Goal: Communication & Community: Answer question/provide support

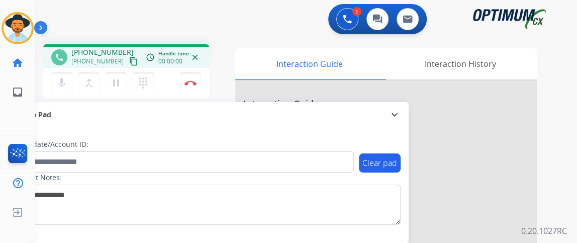
click at [128, 66] on button "content_copy" at bounding box center [134, 61] width 12 height 12
click at [71, 80] on button "mic Mute" at bounding box center [61, 82] width 21 height 21
click at [71, 80] on button "mic_off Mute" at bounding box center [61, 82] width 21 height 21
click at [64, 84] on mat-icon "mic" at bounding box center [62, 83] width 12 height 12
click at [67, 77] on button "mic_off Mute" at bounding box center [61, 82] width 21 height 21
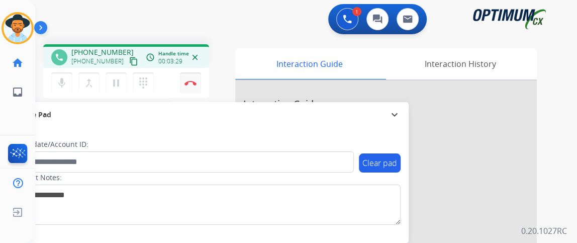
click at [184, 89] on button "Disconnect" at bounding box center [190, 82] width 21 height 21
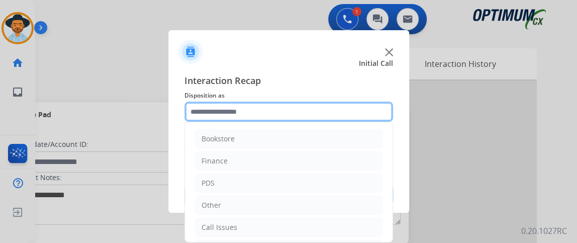
click at [255, 119] on input "text" at bounding box center [288, 111] width 208 height 20
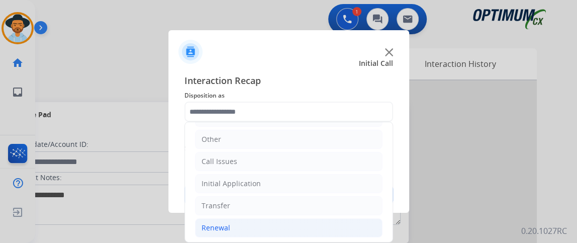
click at [274, 222] on li "Renewal" at bounding box center [288, 227] width 187 height 19
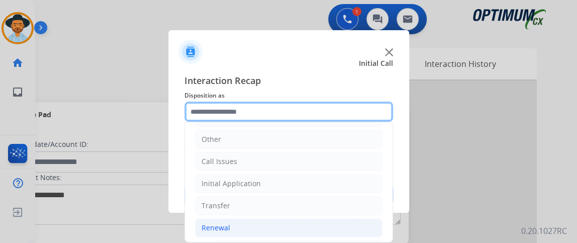
scroll to position [247, 0]
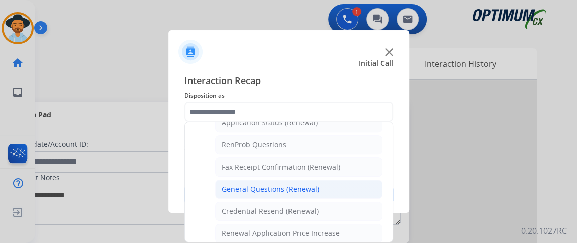
click at [343, 193] on li "General Questions (Renewal)" at bounding box center [298, 188] width 167 height 19
type input "**********"
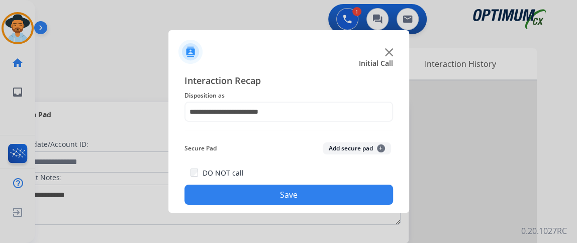
click at [338, 194] on button "Save" at bounding box center [288, 194] width 208 height 20
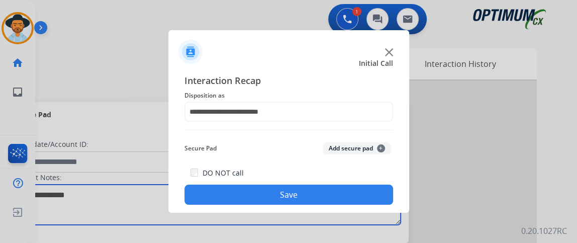
click at [338, 193] on textarea at bounding box center [207, 204] width 388 height 40
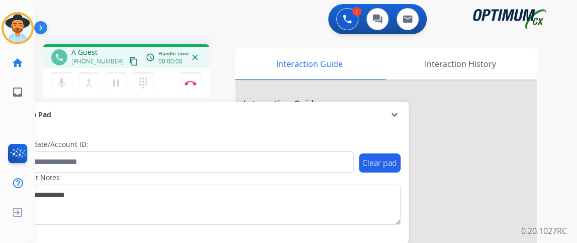
click at [129, 63] on mat-icon "content_copy" at bounding box center [133, 61] width 9 height 9
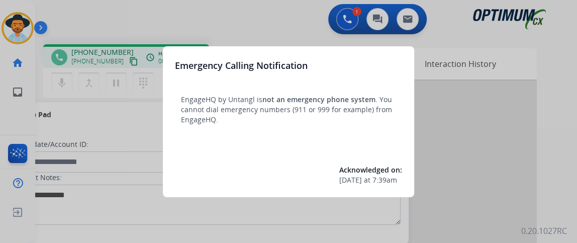
click at [126, 144] on div at bounding box center [288, 121] width 577 height 243
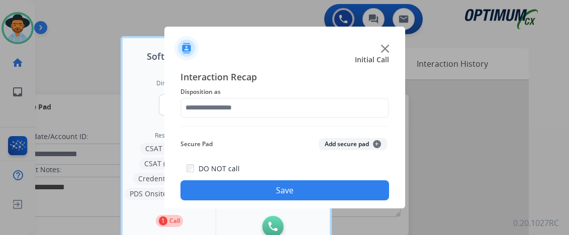
click at [268, 121] on div "Interaction Recap Disposition as Secure Pad Add secure pad + DO NOT call Save" at bounding box center [284, 135] width 208 height 131
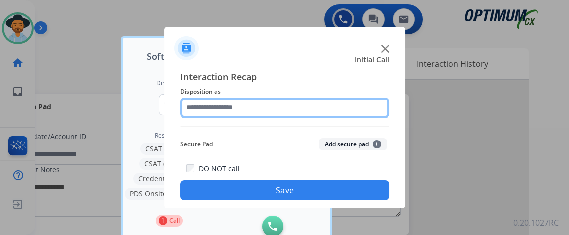
click at [266, 101] on input "text" at bounding box center [284, 108] width 208 height 20
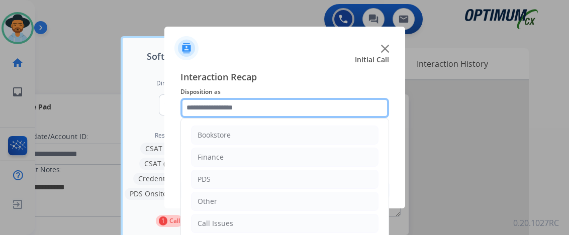
scroll to position [66, 0]
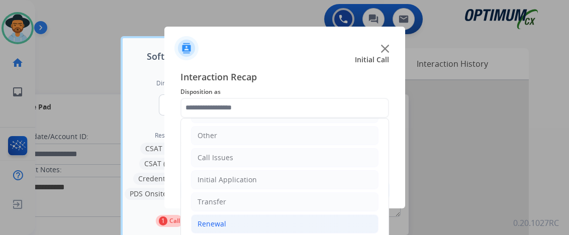
click at [346, 220] on li "Renewal" at bounding box center [284, 223] width 187 height 19
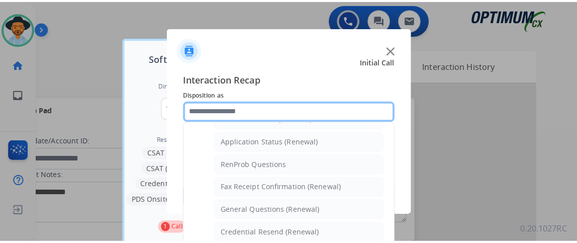
scroll to position [248, 0]
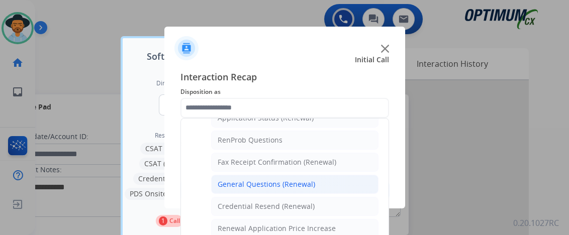
click at [351, 182] on li "General Questions (Renewal)" at bounding box center [294, 184] width 167 height 19
type input "**********"
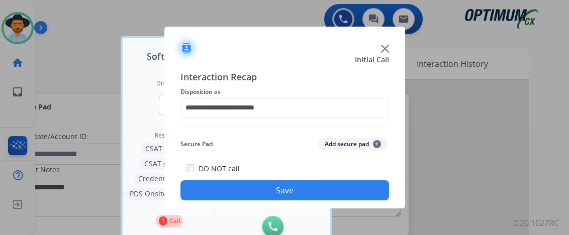
click at [349, 190] on button "Save" at bounding box center [284, 190] width 208 height 20
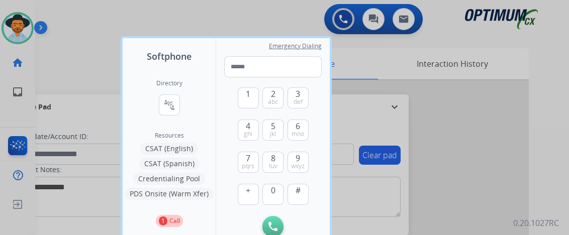
click at [423, 153] on div at bounding box center [284, 117] width 569 height 235
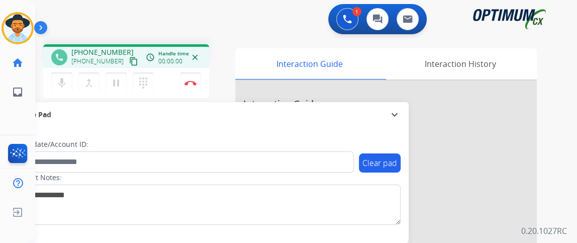
click at [128, 59] on button "content_copy" at bounding box center [134, 61] width 12 height 12
click at [61, 77] on mat-icon "mic" at bounding box center [62, 83] width 12 height 12
click at [65, 77] on mat-icon "mic_off" at bounding box center [62, 83] width 12 height 12
click at [67, 81] on mat-icon "mic" at bounding box center [62, 83] width 12 height 12
click at [67, 81] on mat-icon "mic_off" at bounding box center [62, 83] width 12 height 12
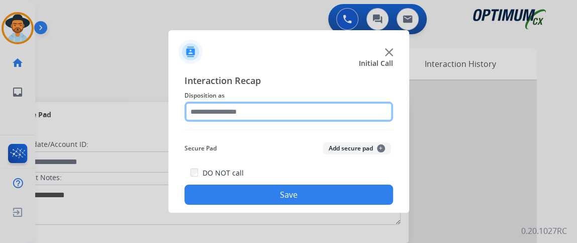
click at [271, 105] on input "text" at bounding box center [288, 111] width 208 height 20
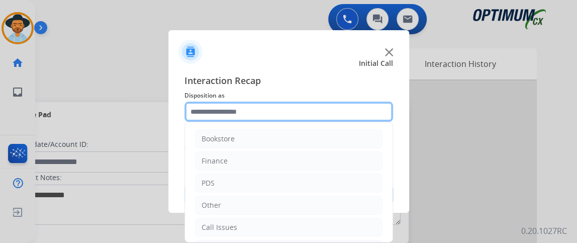
scroll to position [66, 0]
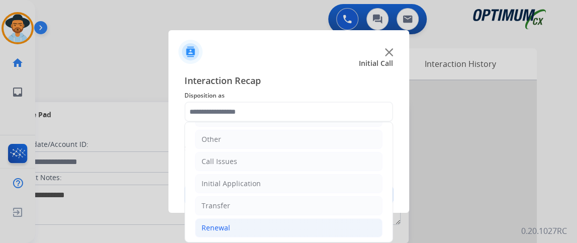
click at [284, 223] on li "Renewal" at bounding box center [288, 227] width 187 height 19
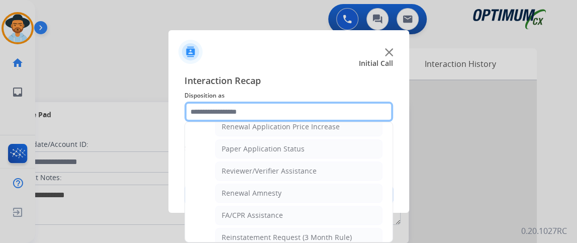
scroll to position [354, 0]
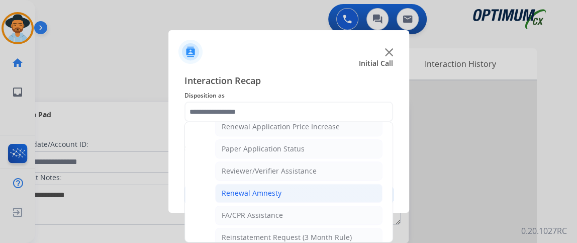
click at [336, 184] on li "Renewal Amnesty" at bounding box center [298, 192] width 167 height 19
type input "**********"
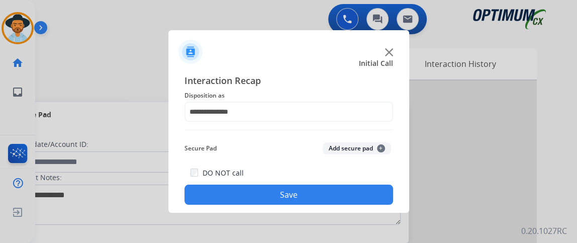
click at [329, 201] on button "Save" at bounding box center [288, 194] width 208 height 20
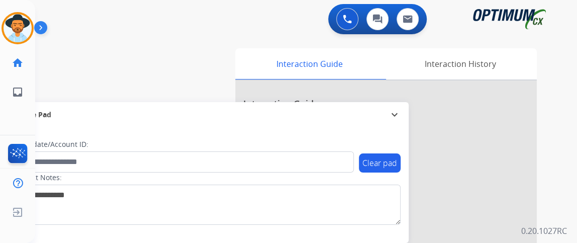
click at [35, 118] on span "Secure Pad" at bounding box center [32, 114] width 38 height 10
click at [35, 118] on div "swap_horiz Break voice bridge close_fullscreen Connect 3-Way Call merge_type Se…" at bounding box center [293, 245] width 517 height 419
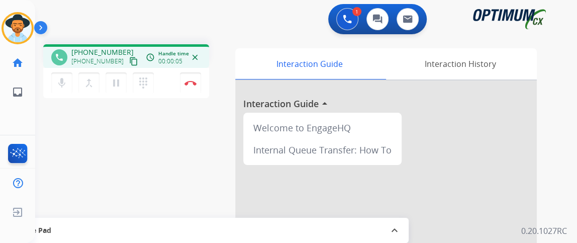
click at [129, 61] on mat-icon "content_copy" at bounding box center [133, 61] width 9 height 9
click at [68, 76] on button "mic Mute" at bounding box center [61, 82] width 21 height 21
click at [68, 76] on button "mic_off Mute" at bounding box center [61, 82] width 21 height 21
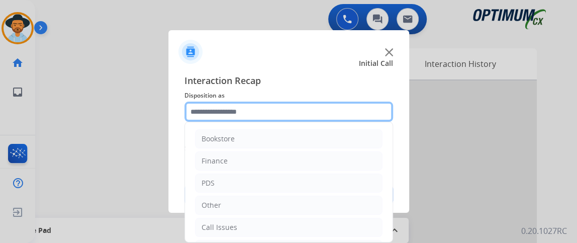
click at [237, 114] on input "text" at bounding box center [288, 111] width 208 height 20
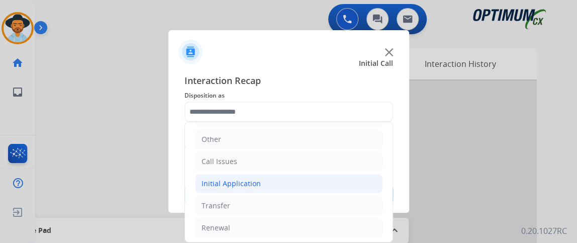
click at [298, 186] on li "Initial Application" at bounding box center [288, 183] width 187 height 19
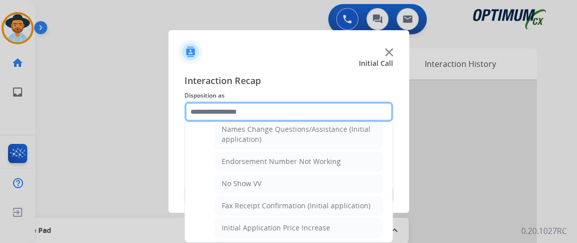
scroll to position [188, 0]
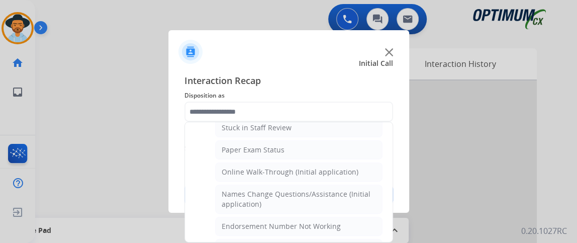
click at [392, 161] on div "Bookstore Finance PDS Other Call Issues Initial Application Credential Resend (…" at bounding box center [288, 182] width 208 height 121
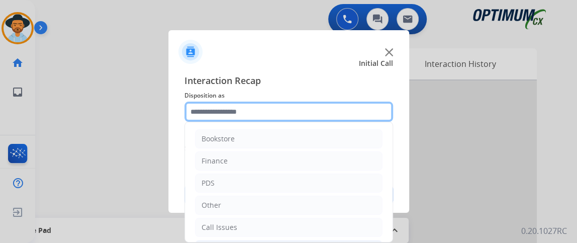
click at [364, 110] on input "text" at bounding box center [288, 111] width 208 height 20
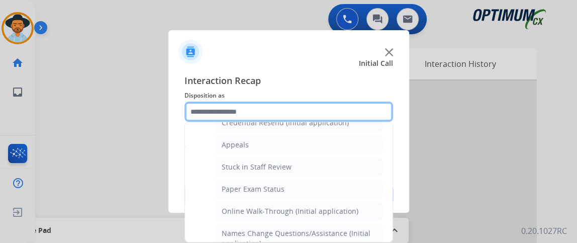
scroll to position [136, 0]
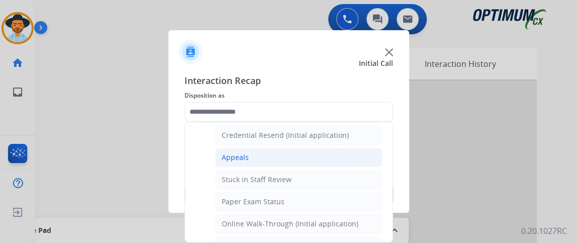
click at [340, 159] on li "Appeals" at bounding box center [298, 157] width 167 height 19
type input "*******"
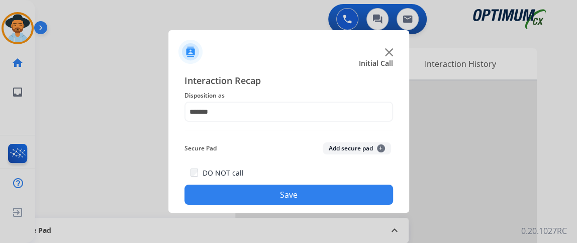
click at [331, 193] on button "Save" at bounding box center [288, 194] width 208 height 20
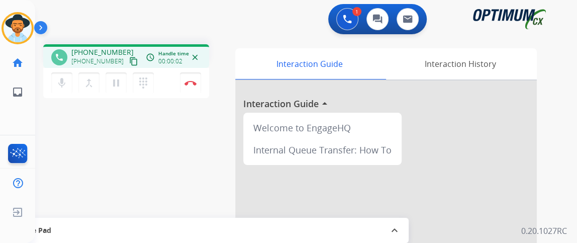
click at [129, 63] on mat-icon "content_copy" at bounding box center [133, 61] width 9 height 9
click at [60, 80] on mat-icon "mic" at bounding box center [62, 83] width 12 height 12
click at [63, 81] on mat-icon "mic_off" at bounding box center [62, 83] width 12 height 12
click at [63, 81] on mat-icon "mic" at bounding box center [62, 83] width 12 height 12
click at [63, 81] on mat-icon "mic_off" at bounding box center [62, 83] width 12 height 12
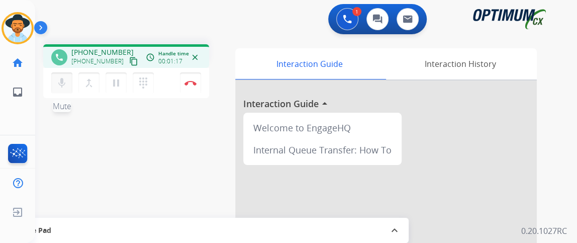
click at [63, 81] on mat-icon "mic" at bounding box center [62, 83] width 12 height 12
click at [63, 81] on mat-icon "mic_off" at bounding box center [62, 83] width 12 height 12
click at [63, 81] on mat-icon "mic" at bounding box center [62, 83] width 12 height 12
click at [63, 81] on mat-icon "mic_off" at bounding box center [62, 83] width 12 height 12
click at [69, 80] on button "mic Mute" at bounding box center [61, 82] width 21 height 21
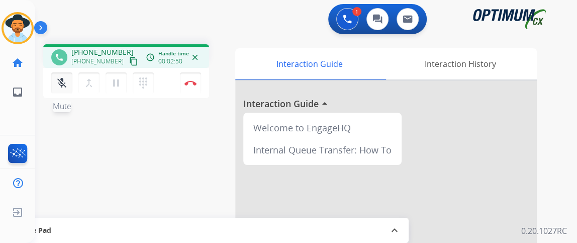
click at [69, 80] on button "mic_off Mute" at bounding box center [61, 82] width 21 height 21
click at [55, 85] on button "mic Mute" at bounding box center [61, 82] width 21 height 21
click at [191, 80] on img at bounding box center [190, 82] width 12 height 5
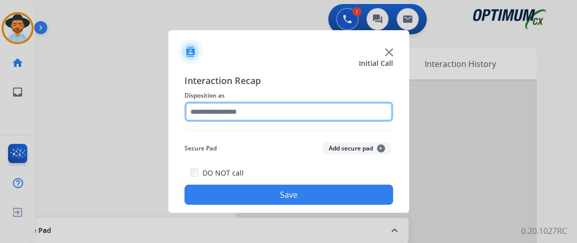
click at [322, 108] on input "text" at bounding box center [288, 111] width 208 height 20
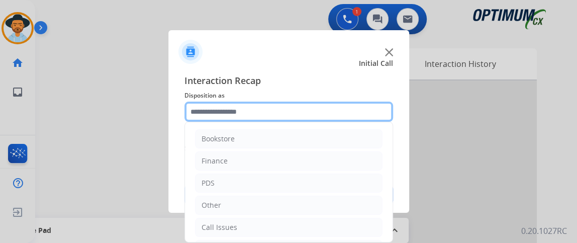
scroll to position [66, 0]
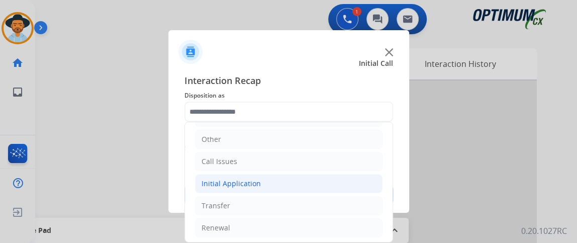
click at [342, 179] on li "Initial Application" at bounding box center [288, 183] width 187 height 19
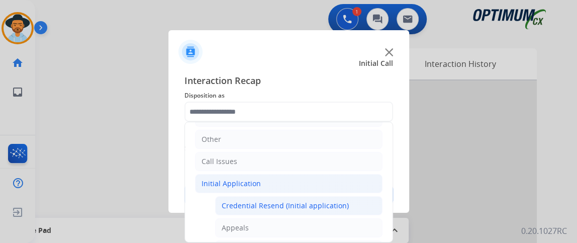
click at [338, 197] on li "Credential Resend (Initial application)" at bounding box center [298, 205] width 167 height 19
type input "**********"
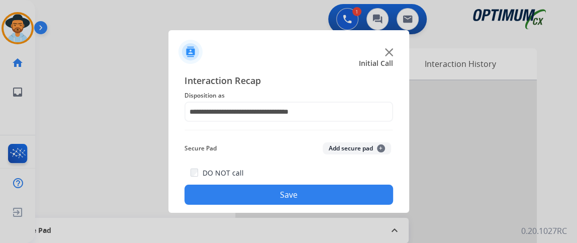
click at [338, 197] on button "Save" at bounding box center [288, 194] width 208 height 20
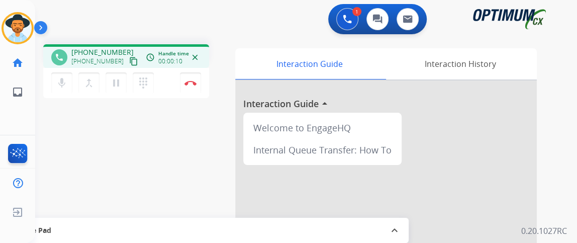
click at [129, 61] on mat-icon "content_copy" at bounding box center [133, 61] width 9 height 9
click at [65, 83] on mat-icon "mic" at bounding box center [62, 83] width 12 height 12
click at [64, 85] on mat-icon "mic_off" at bounding box center [62, 83] width 12 height 12
click at [66, 78] on mat-icon "mic" at bounding box center [62, 83] width 12 height 12
click at [66, 78] on mat-icon "mic_off" at bounding box center [62, 83] width 12 height 12
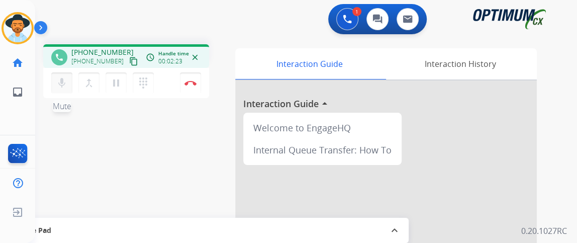
click at [66, 80] on mat-icon "mic" at bounding box center [62, 83] width 12 height 12
click at [66, 80] on mat-icon "mic_off" at bounding box center [62, 83] width 12 height 12
click at [66, 80] on mat-icon "mic" at bounding box center [62, 83] width 12 height 12
click at [66, 80] on mat-icon "mic_off" at bounding box center [62, 83] width 12 height 12
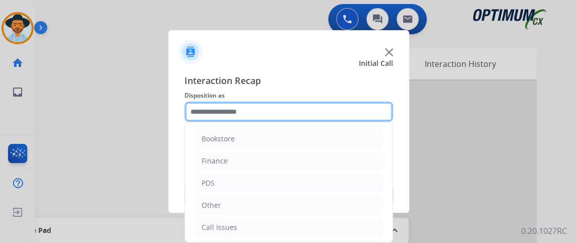
click at [234, 108] on input "text" at bounding box center [288, 111] width 208 height 20
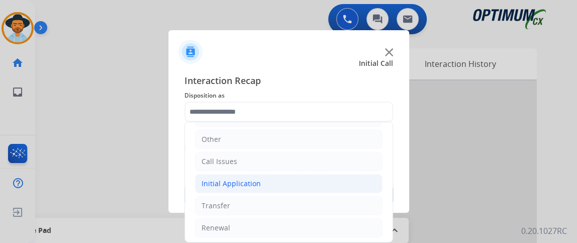
click at [370, 186] on li "Initial Application" at bounding box center [288, 183] width 187 height 19
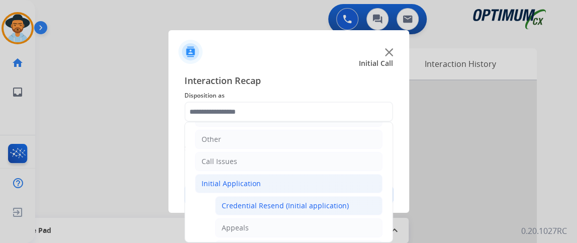
click at [355, 207] on li "Credential Resend (Initial application)" at bounding box center [298, 205] width 167 height 19
type input "**********"
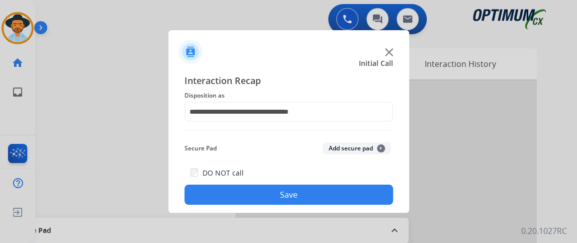
click at [350, 198] on button "Save" at bounding box center [288, 194] width 208 height 20
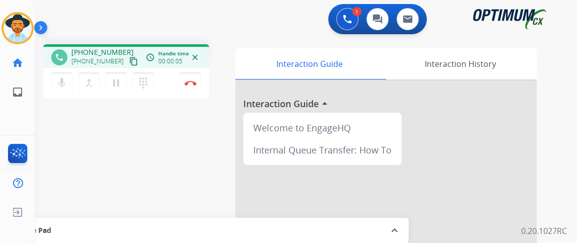
click at [128, 56] on button "content_copy" at bounding box center [134, 61] width 12 height 12
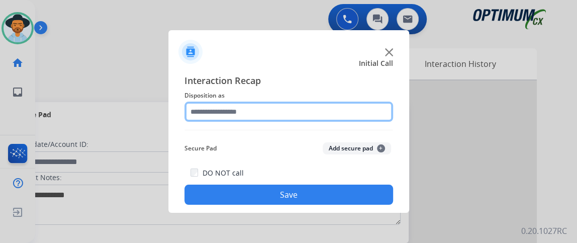
click at [284, 113] on input "text" at bounding box center [288, 111] width 208 height 20
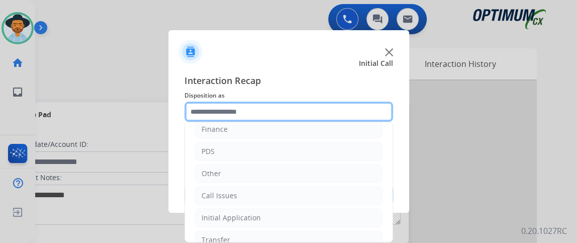
scroll to position [66, 0]
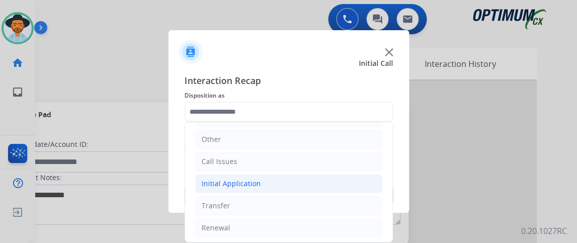
click at [341, 189] on li "Initial Application" at bounding box center [288, 183] width 187 height 19
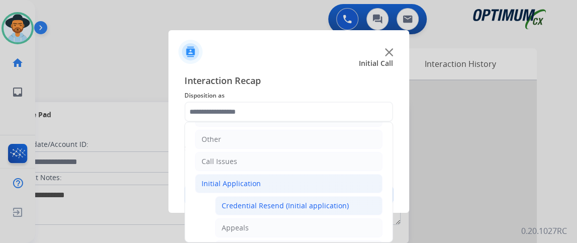
click at [337, 202] on div "Credential Resend (Initial application)" at bounding box center [284, 205] width 127 height 10
type input "**********"
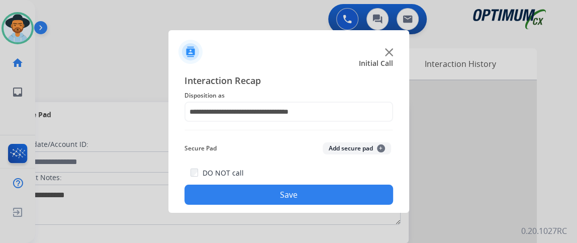
click at [331, 193] on button "Save" at bounding box center [288, 194] width 208 height 20
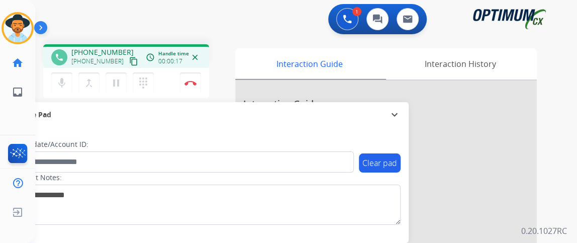
click at [116, 62] on div "+19296137878 content_copy" at bounding box center [105, 61] width 68 height 12
click at [129, 60] on mat-icon "content_copy" at bounding box center [133, 61] width 9 height 9
click at [71, 78] on button "mic Mute" at bounding box center [61, 82] width 21 height 21
click at [57, 83] on mat-icon "mic_off" at bounding box center [62, 83] width 12 height 12
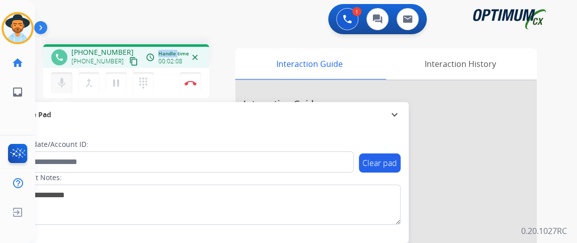
click at [70, 78] on button "mic Mute" at bounding box center [61, 82] width 21 height 21
click at [72, 78] on div "mic_off Mute merge_type Bridge pause Hold dialpad Dialpad" at bounding box center [105, 82] width 108 height 21
click at [60, 87] on mat-icon "mic_off" at bounding box center [62, 83] width 12 height 12
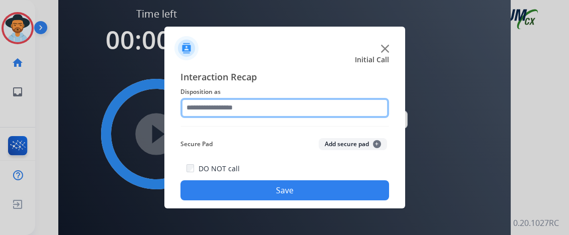
click at [275, 109] on input "text" at bounding box center [284, 108] width 208 height 20
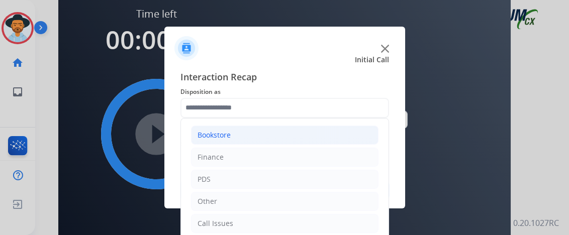
click at [331, 139] on li "Bookstore" at bounding box center [284, 135] width 187 height 19
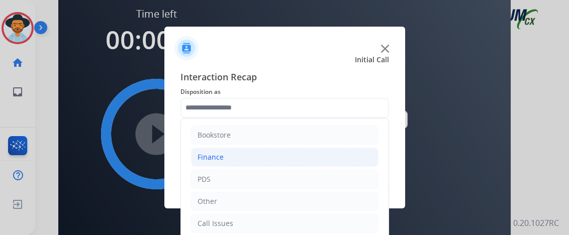
click at [325, 161] on li "Finance" at bounding box center [284, 157] width 187 height 19
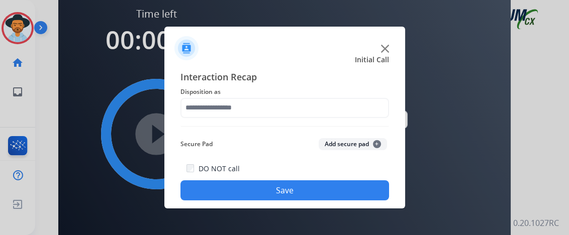
click at [317, 118] on div at bounding box center [284, 108] width 208 height 20
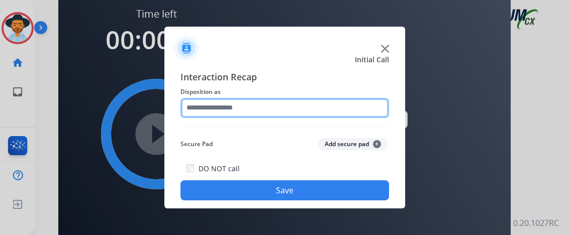
click at [327, 105] on input "text" at bounding box center [284, 108] width 208 height 20
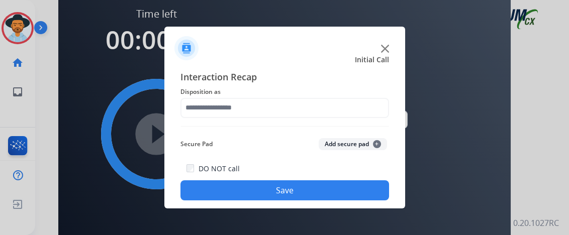
click at [388, 132] on div "Interaction Recap Disposition as Secure Pad Add secure pad + DO NOT call Save" at bounding box center [284, 135] width 241 height 147
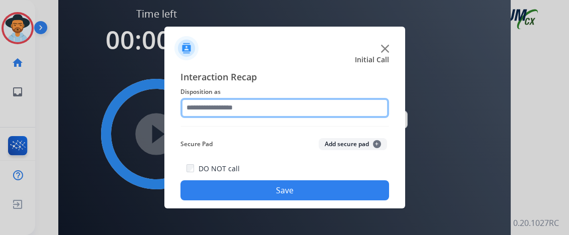
click at [374, 114] on input "text" at bounding box center [284, 108] width 208 height 20
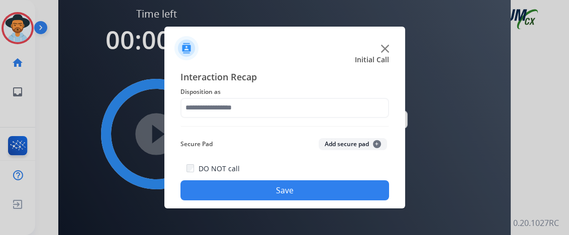
click at [384, 128] on div "Interaction Recap Disposition as Secure Pad Add secure pad + DO NOT call Save" at bounding box center [284, 135] width 208 height 131
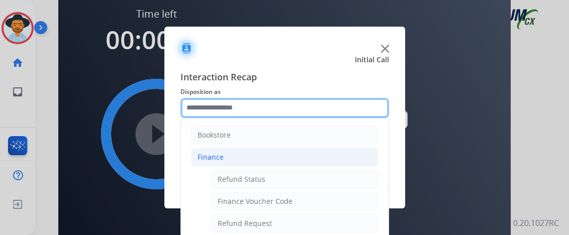
click at [327, 106] on input "text" at bounding box center [284, 108] width 208 height 20
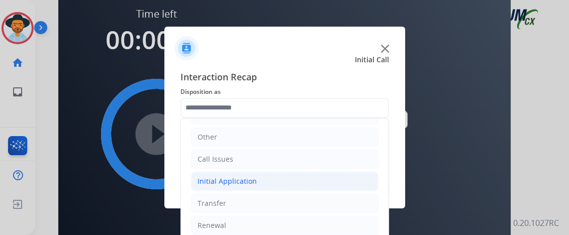
click at [338, 179] on li "Initial Application" at bounding box center [284, 181] width 187 height 19
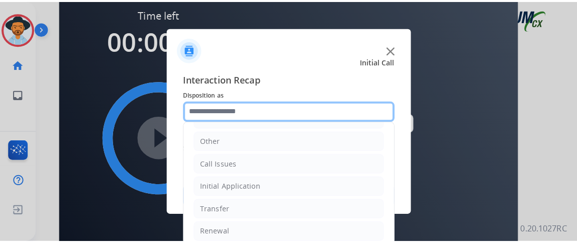
scroll to position [66, 0]
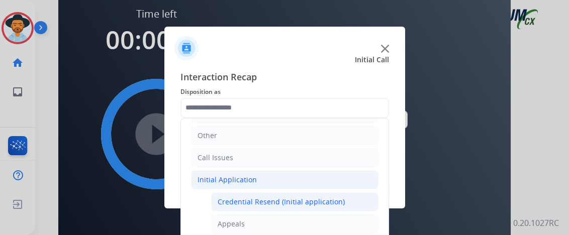
click at [333, 197] on div "Credential Resend (Initial application)" at bounding box center [280, 202] width 127 height 10
type input "**********"
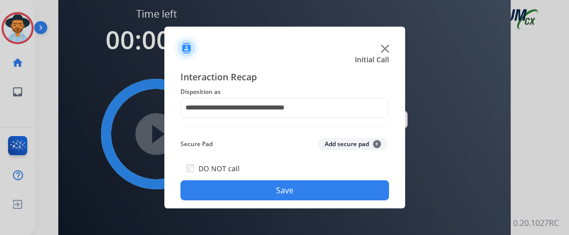
click at [333, 195] on button "Save" at bounding box center [284, 190] width 208 height 20
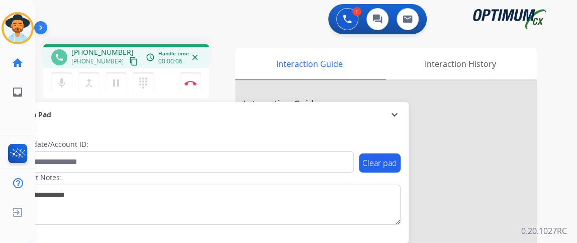
click at [129, 61] on mat-icon "content_copy" at bounding box center [133, 61] width 9 height 9
click at [66, 77] on mat-icon "mic" at bounding box center [62, 83] width 12 height 12
click at [67, 76] on button "mic Mute" at bounding box center [61, 82] width 21 height 21
click at [66, 78] on mat-icon "mic_off" at bounding box center [62, 83] width 12 height 12
click at [62, 81] on mat-icon "mic" at bounding box center [62, 83] width 12 height 12
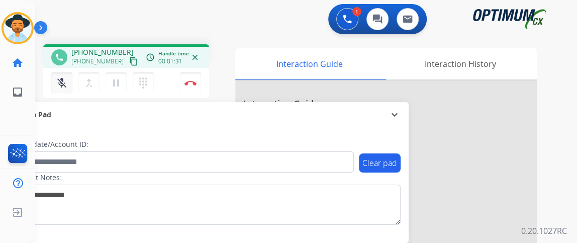
click at [62, 81] on mat-icon "mic_off" at bounding box center [62, 83] width 12 height 12
click at [57, 84] on mat-icon "mic" at bounding box center [62, 83] width 12 height 12
click at [57, 84] on mat-icon "mic_off" at bounding box center [62, 83] width 12 height 12
click at [194, 79] on button "Disconnect" at bounding box center [190, 82] width 21 height 21
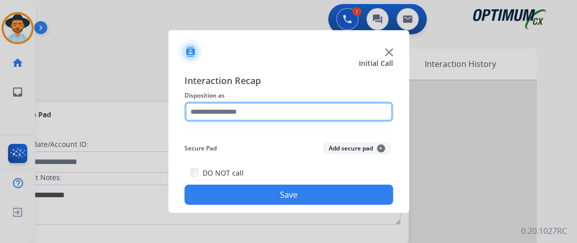
click at [250, 106] on input "text" at bounding box center [288, 111] width 208 height 20
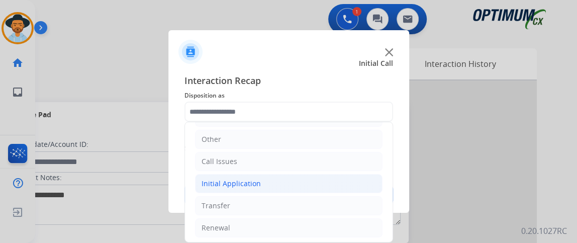
click at [331, 183] on li "Initial Application" at bounding box center [288, 183] width 187 height 19
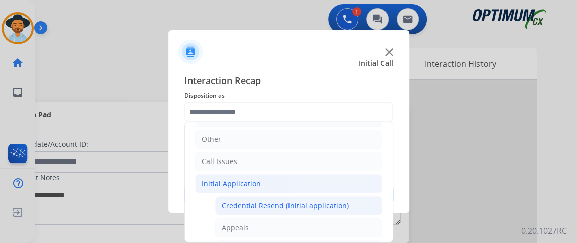
click at [331, 196] on li "Credential Resend (Initial application)" at bounding box center [298, 205] width 167 height 19
type input "**********"
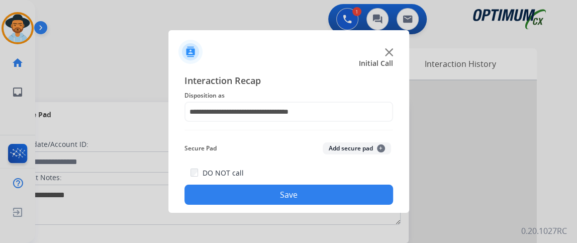
click at [331, 196] on button "Save" at bounding box center [288, 194] width 208 height 20
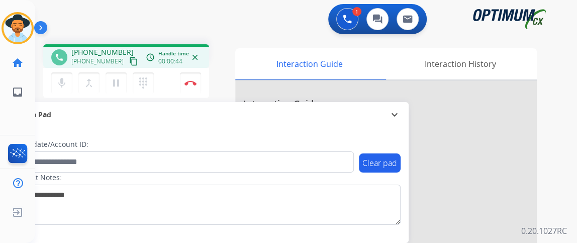
click at [129, 60] on mat-icon "content_copy" at bounding box center [133, 61] width 9 height 9
click at [116, 67] on div "phone +17274701517 +17274701517 content_copy access_time Call metrics Queue 00:…" at bounding box center [126, 56] width 166 height 24
click at [129, 64] on mat-icon "content_copy" at bounding box center [133, 61] width 9 height 9
click at [68, 71] on div "mic Mute merge_type Bridge pause Hold dialpad Dialpad Disconnect" at bounding box center [126, 83] width 166 height 30
click at [64, 84] on mat-icon "mic" at bounding box center [62, 83] width 12 height 12
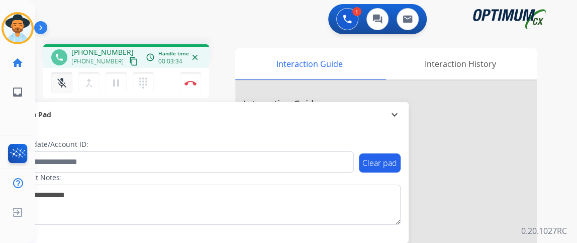
click at [64, 84] on mat-icon "mic_off" at bounding box center [62, 83] width 12 height 12
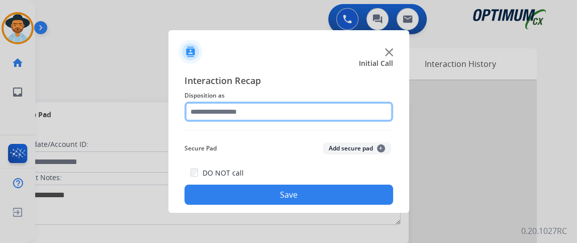
click at [250, 112] on input "text" at bounding box center [288, 111] width 208 height 20
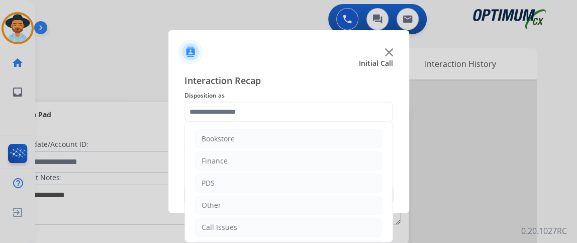
click at [392, 128] on div "Interaction Recap Disposition as Bookstore Finance PDS Other Call Issues Initia…" at bounding box center [288, 138] width 241 height 147
click at [393, 128] on div "Interaction Recap Disposition as Bookstore Finance PDS Other Call Issues Initia…" at bounding box center [288, 138] width 241 height 147
click at [392, 128] on div "Bookstore Finance PDS Other Call Issues Initial Application Transfer Renewal" at bounding box center [288, 182] width 208 height 121
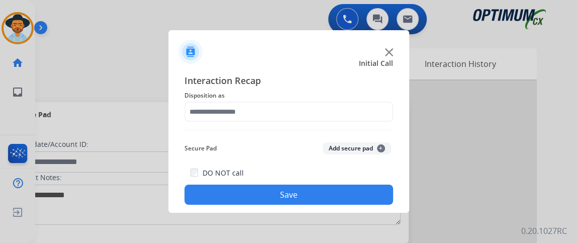
drag, startPoint x: 388, startPoint y: 129, endPoint x: 392, endPoint y: 172, distance: 43.9
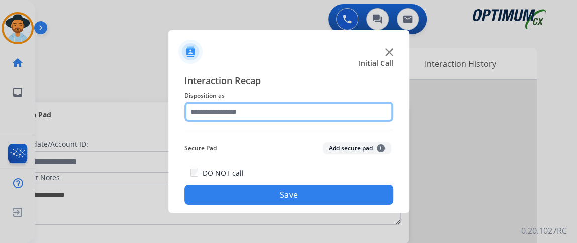
click at [369, 110] on input "text" at bounding box center [288, 111] width 208 height 20
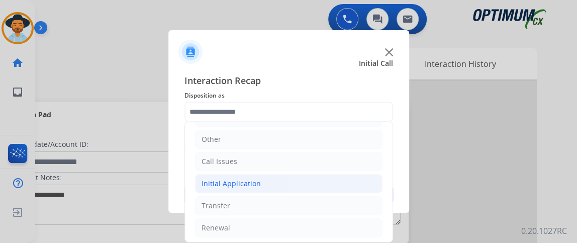
click at [340, 186] on li "Initial Application" at bounding box center [288, 183] width 187 height 19
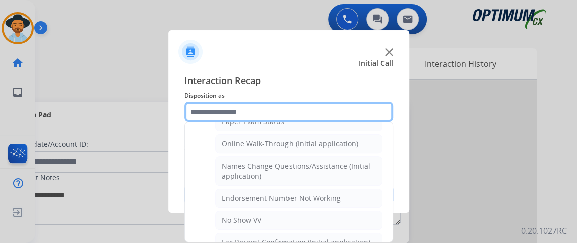
scroll to position [220, 0]
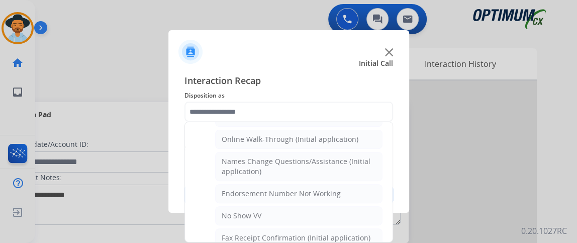
click at [331, 134] on div "Online Walk-Through (Initial application)" at bounding box center [289, 139] width 137 height 10
click at [331, 134] on div "Interaction Recap Disposition as Bookstore Finance PDS Other Call Issues Initia…" at bounding box center [288, 138] width 208 height 131
type input "**********"
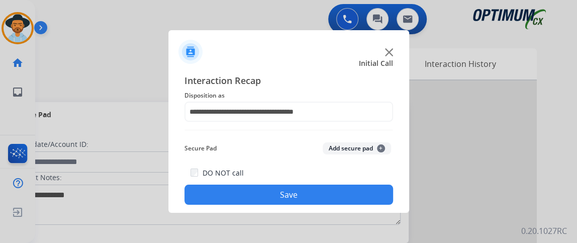
click at [317, 188] on button "Save" at bounding box center [288, 194] width 208 height 20
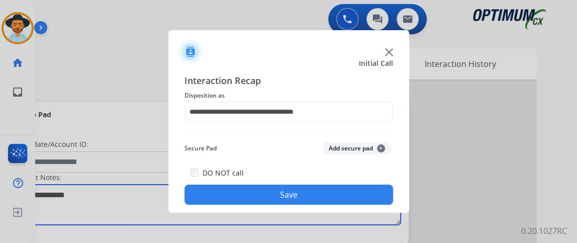
click at [317, 188] on textarea at bounding box center [207, 204] width 388 height 40
